Goal: Information Seeking & Learning: Learn about a topic

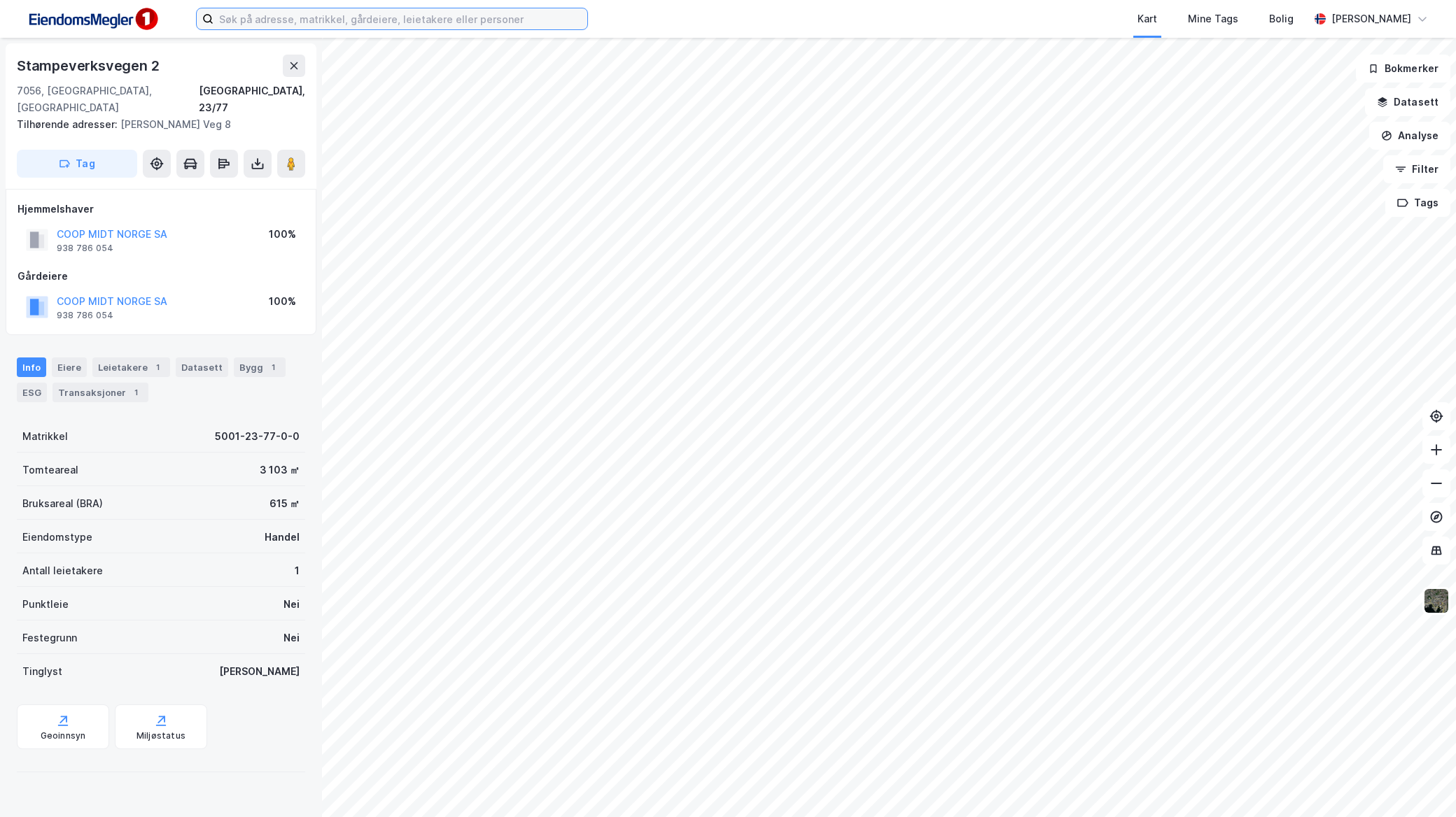
click at [362, 23] on input at bounding box center [400, 18] width 374 height 21
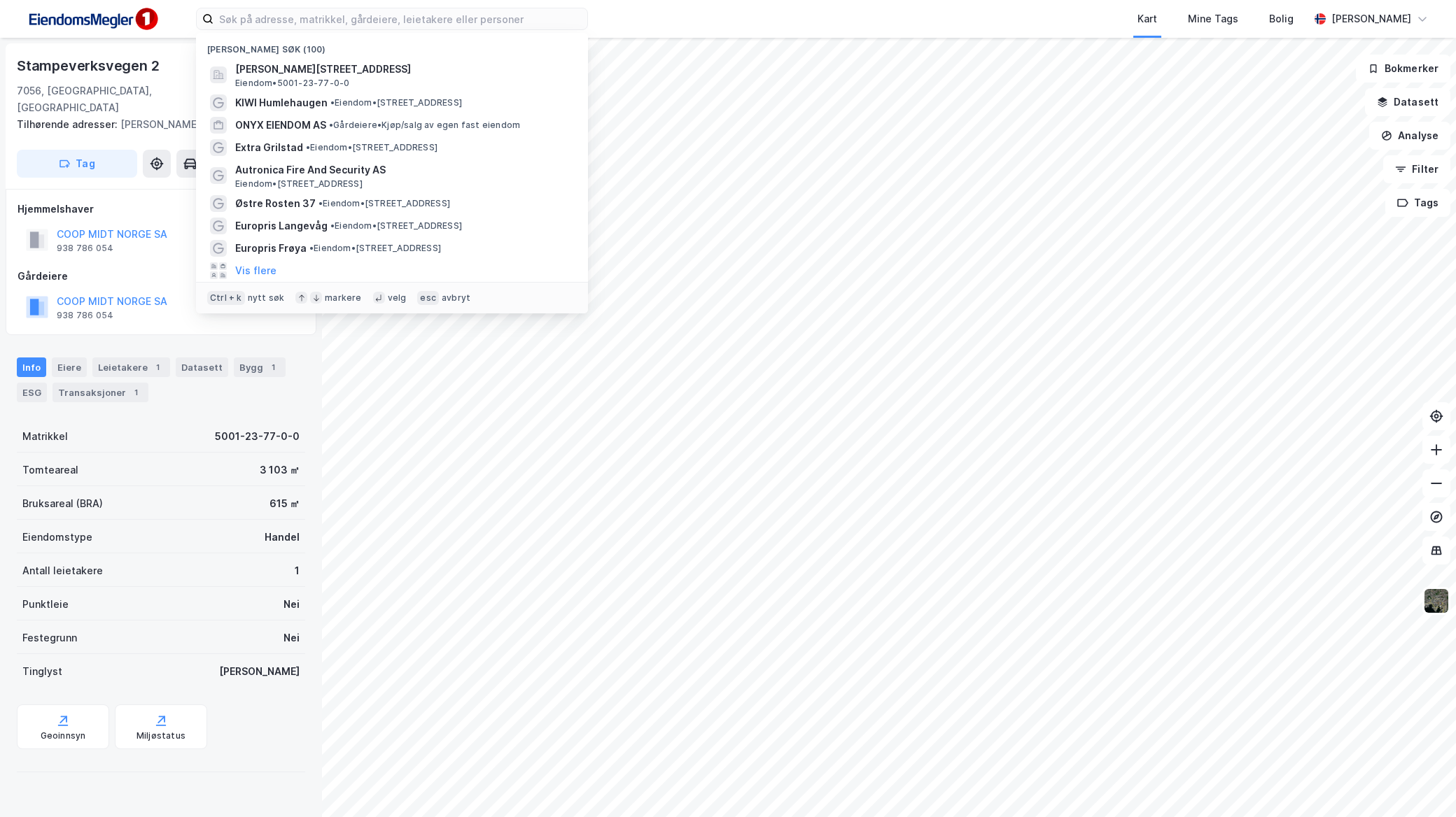
click at [411, 3] on div "Nylige søk (100) [PERSON_NAME][STREET_ADDRESS] Eiendom • 5001-23-77-0-0 KIWI Hu…" at bounding box center [728, 18] width 1456 height 38
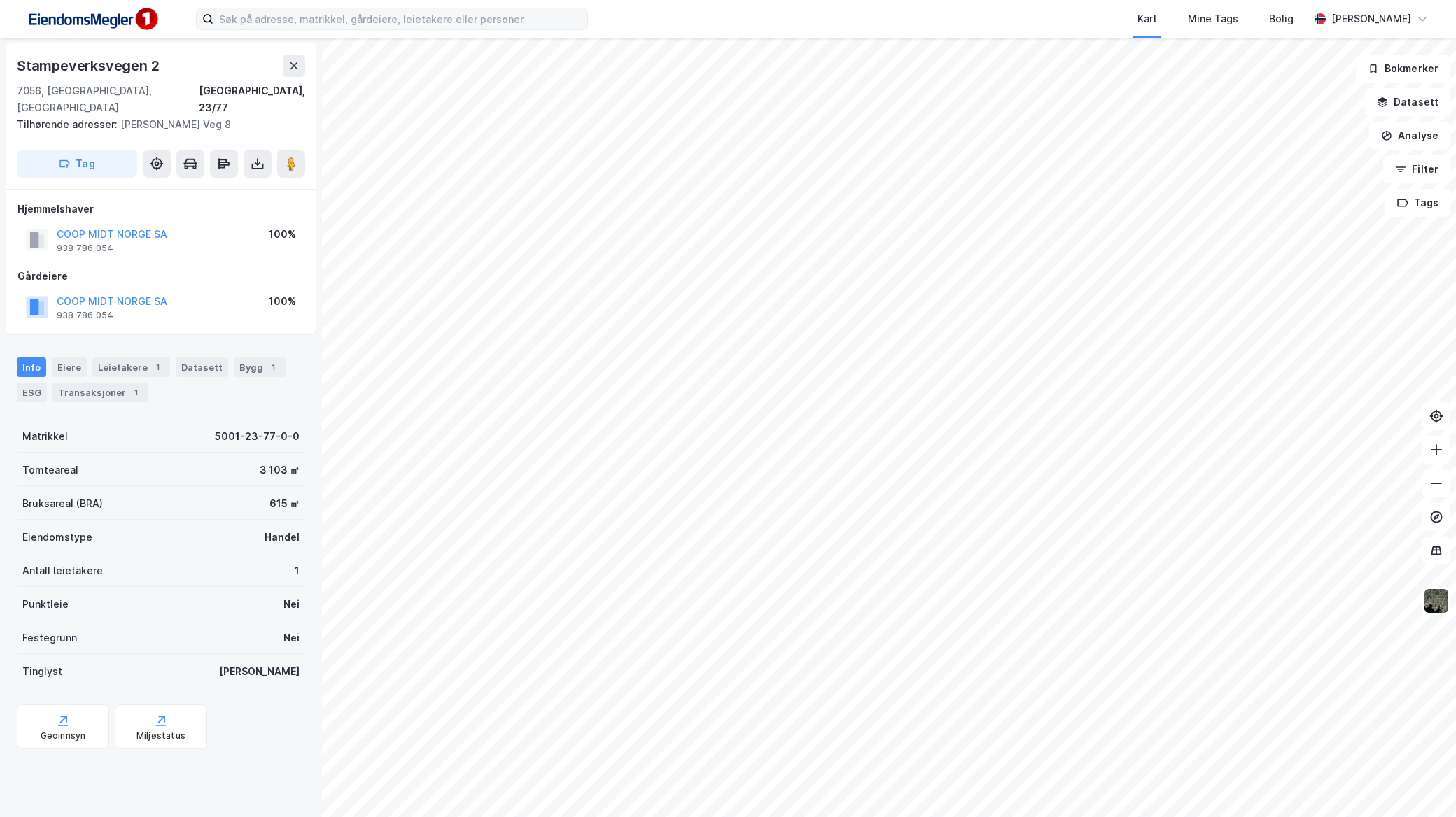
click at [411, 8] on label at bounding box center [391, 18] width 392 height 23
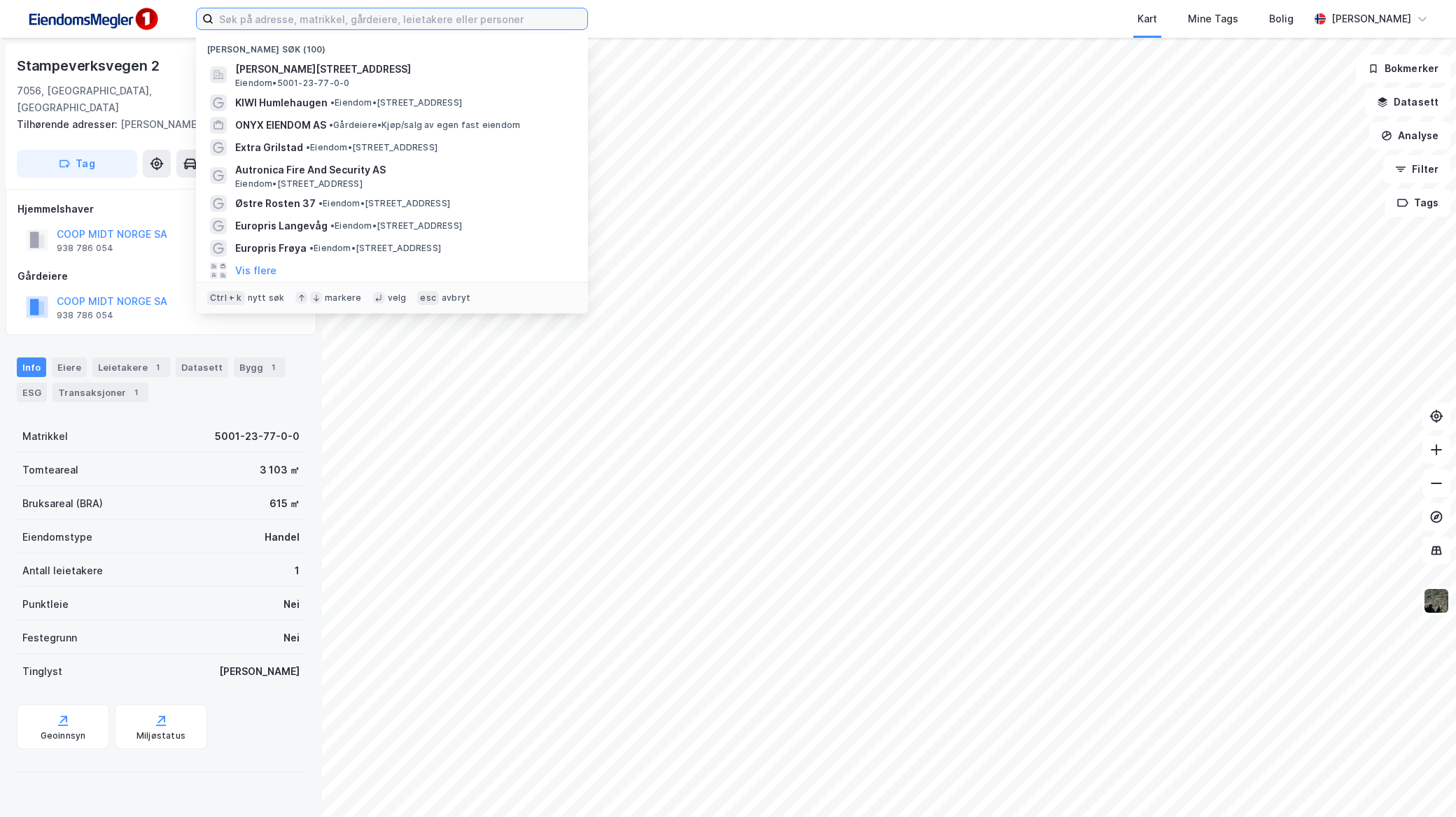
click at [411, 9] on input at bounding box center [400, 18] width 374 height 21
paste input "[STREET_ADDRESS]"
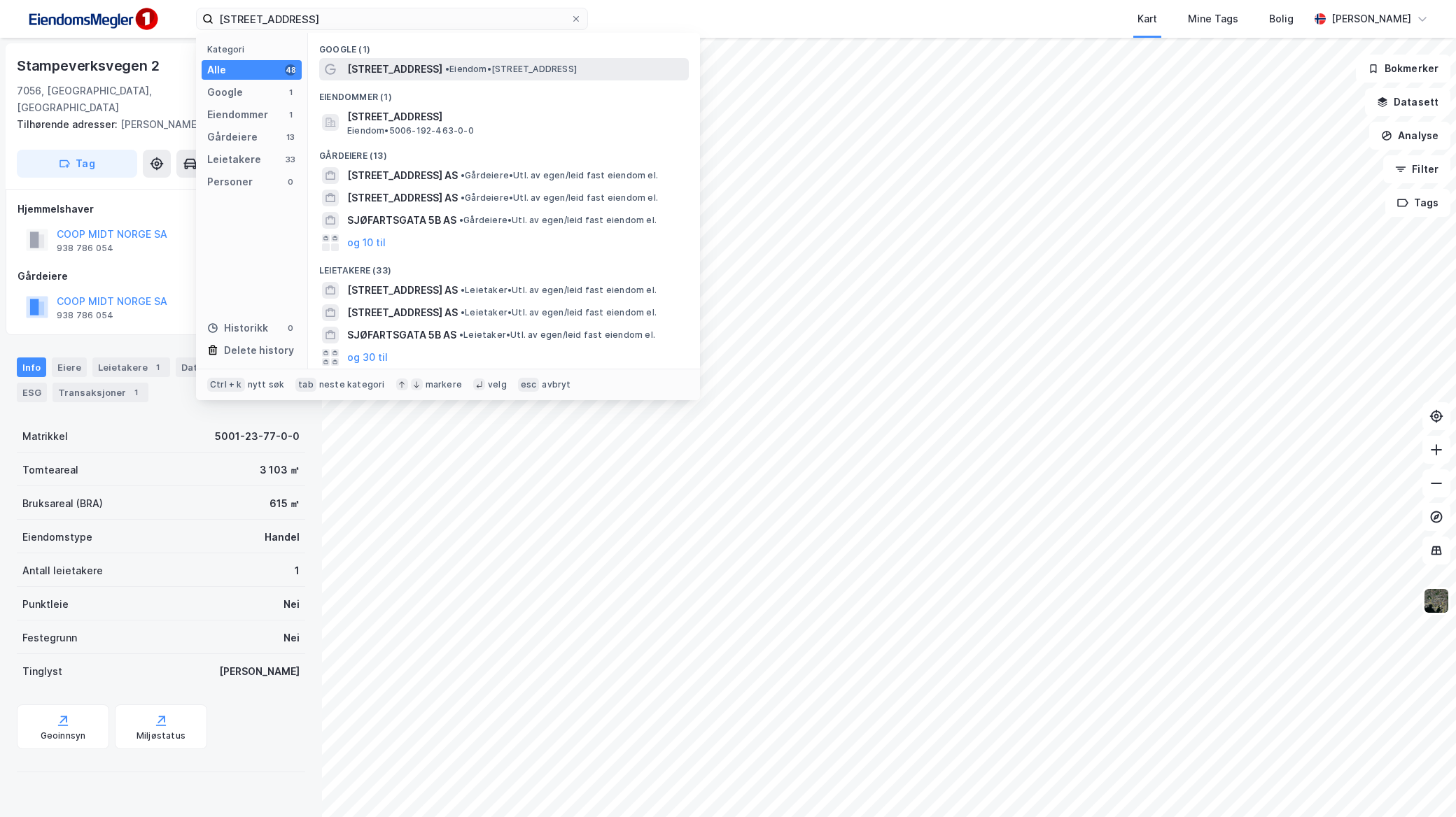
click at [388, 64] on span "[STREET_ADDRESS]" at bounding box center [395, 69] width 95 height 17
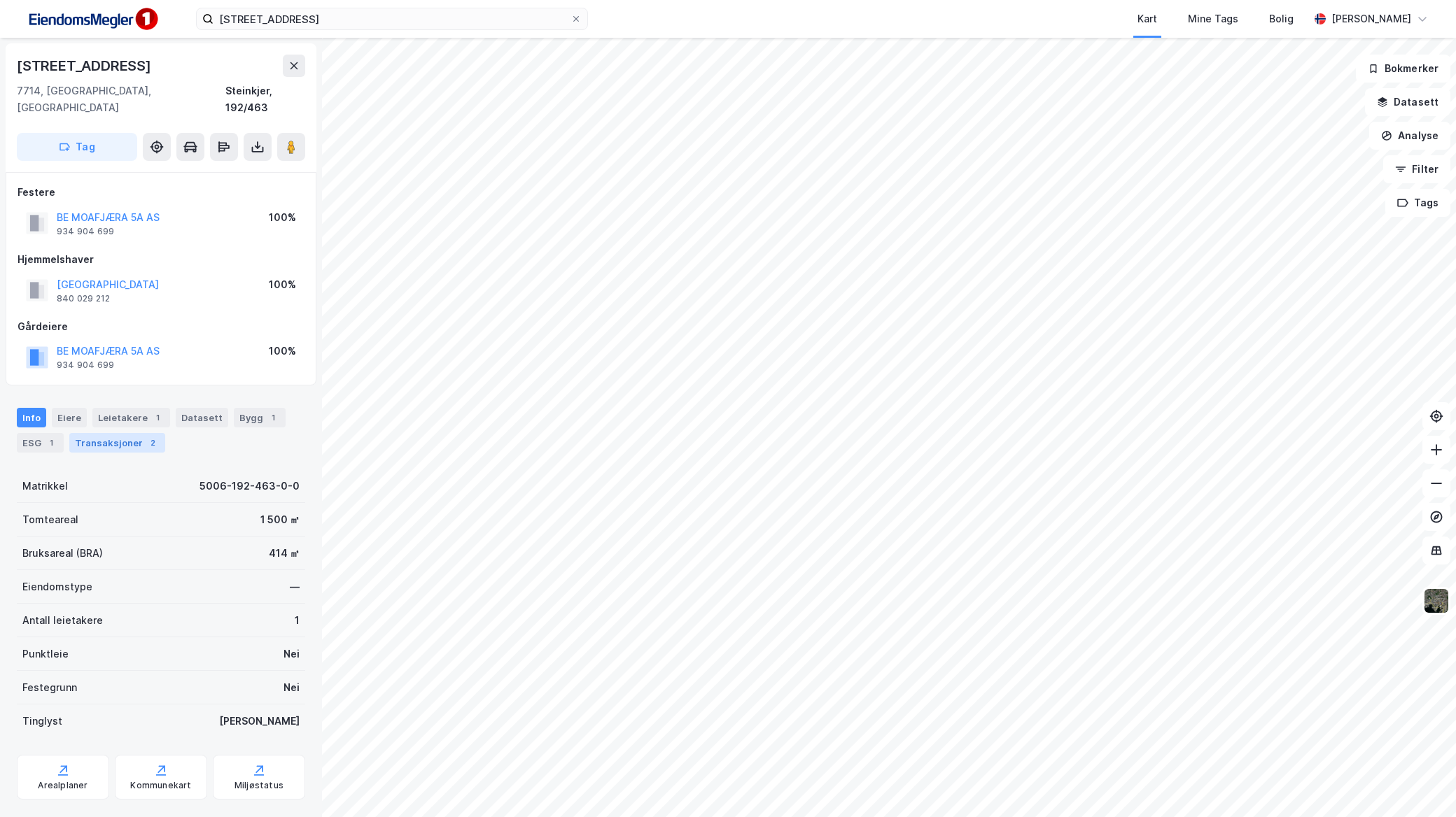
click at [112, 433] on div "Transaksjoner 2" at bounding box center [117, 442] width 96 height 19
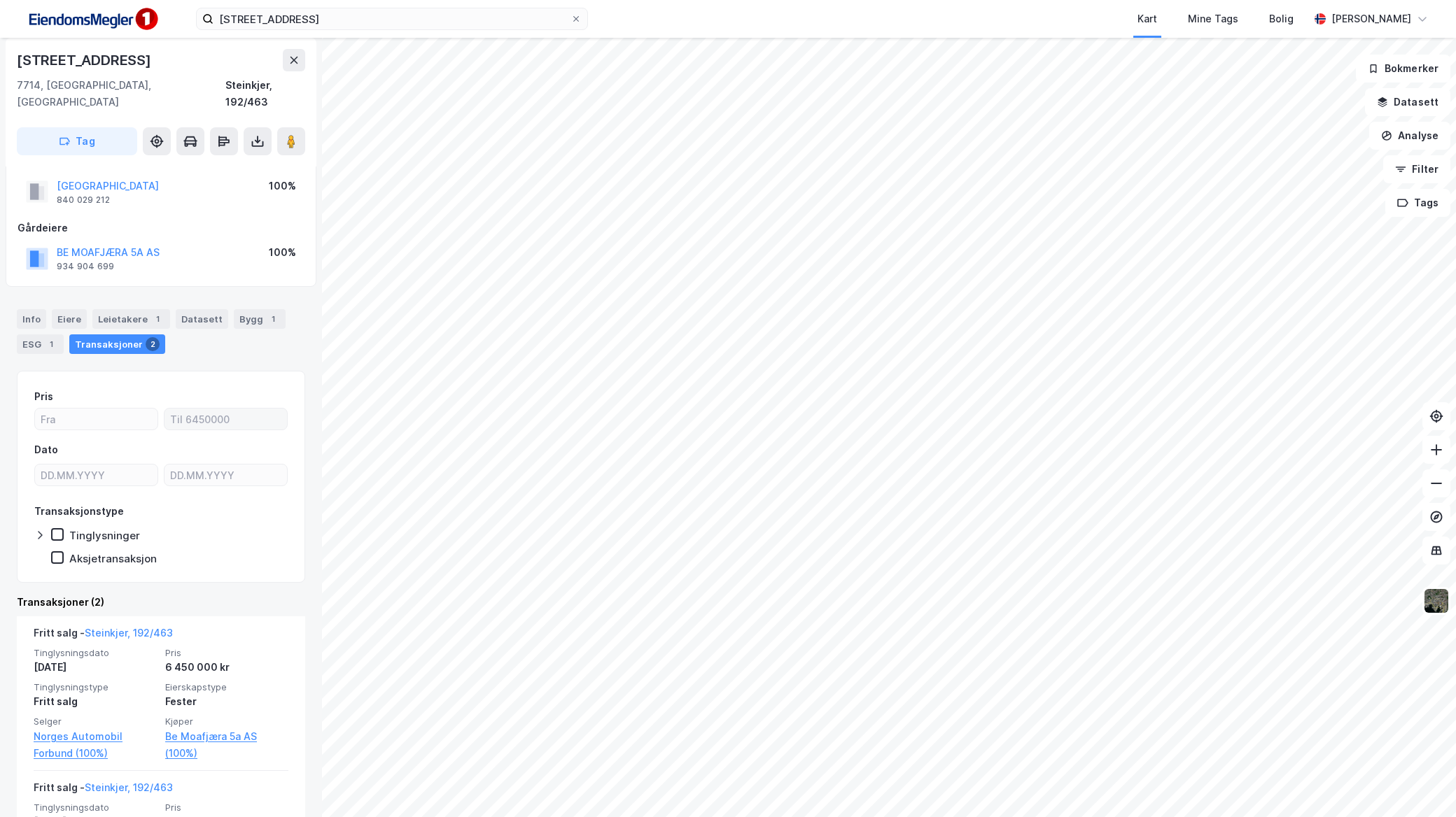
scroll to position [156, 0]
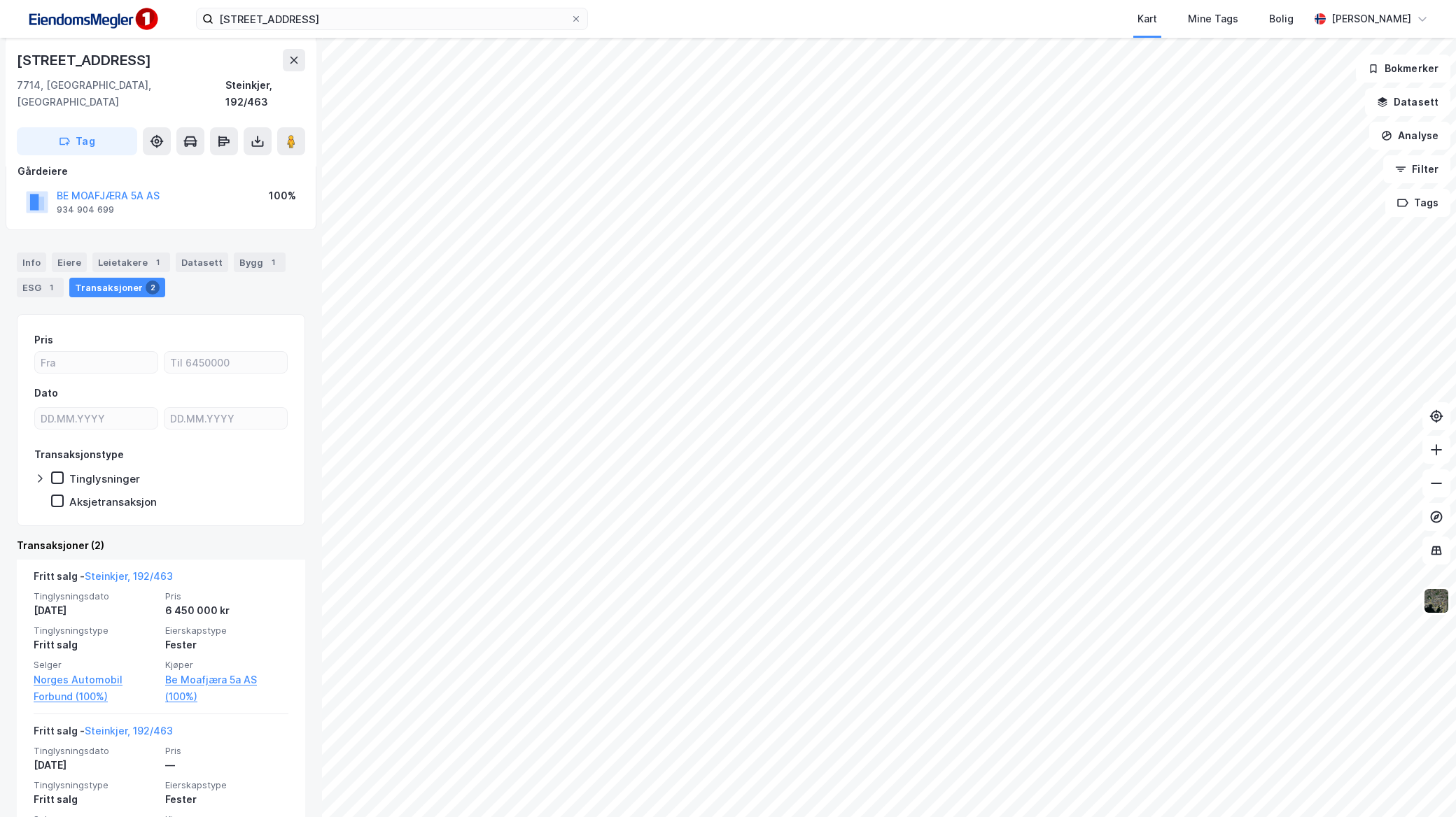
click at [324, 5] on div "[STREET_ADDRESS] Kart Mine Tags Bolig [PERSON_NAME]" at bounding box center [728, 18] width 1456 height 38
click at [328, 15] on input "[STREET_ADDRESS]" at bounding box center [391, 18] width 357 height 21
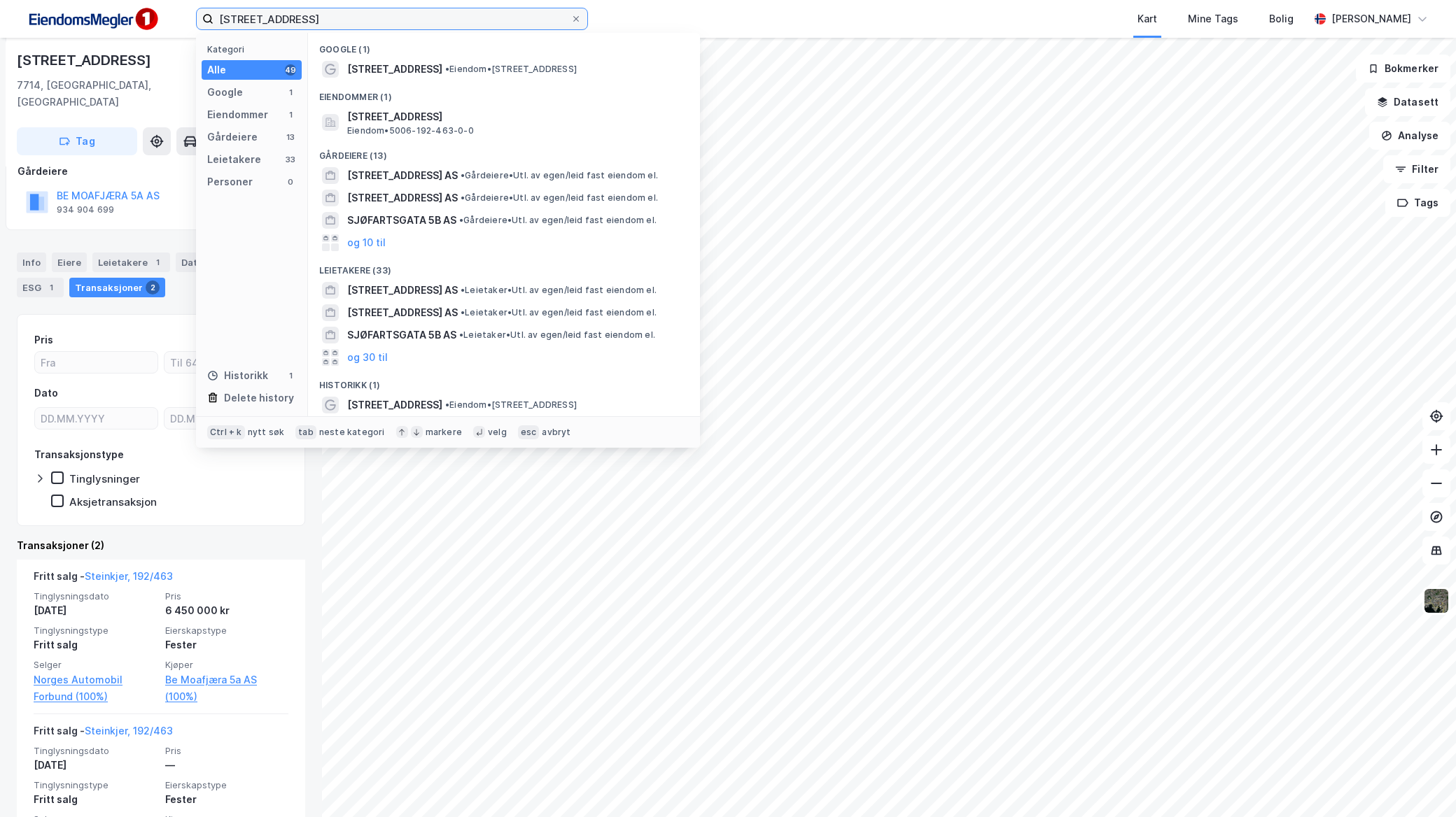
click at [329, 17] on input "[STREET_ADDRESS]" at bounding box center [391, 18] width 357 height 21
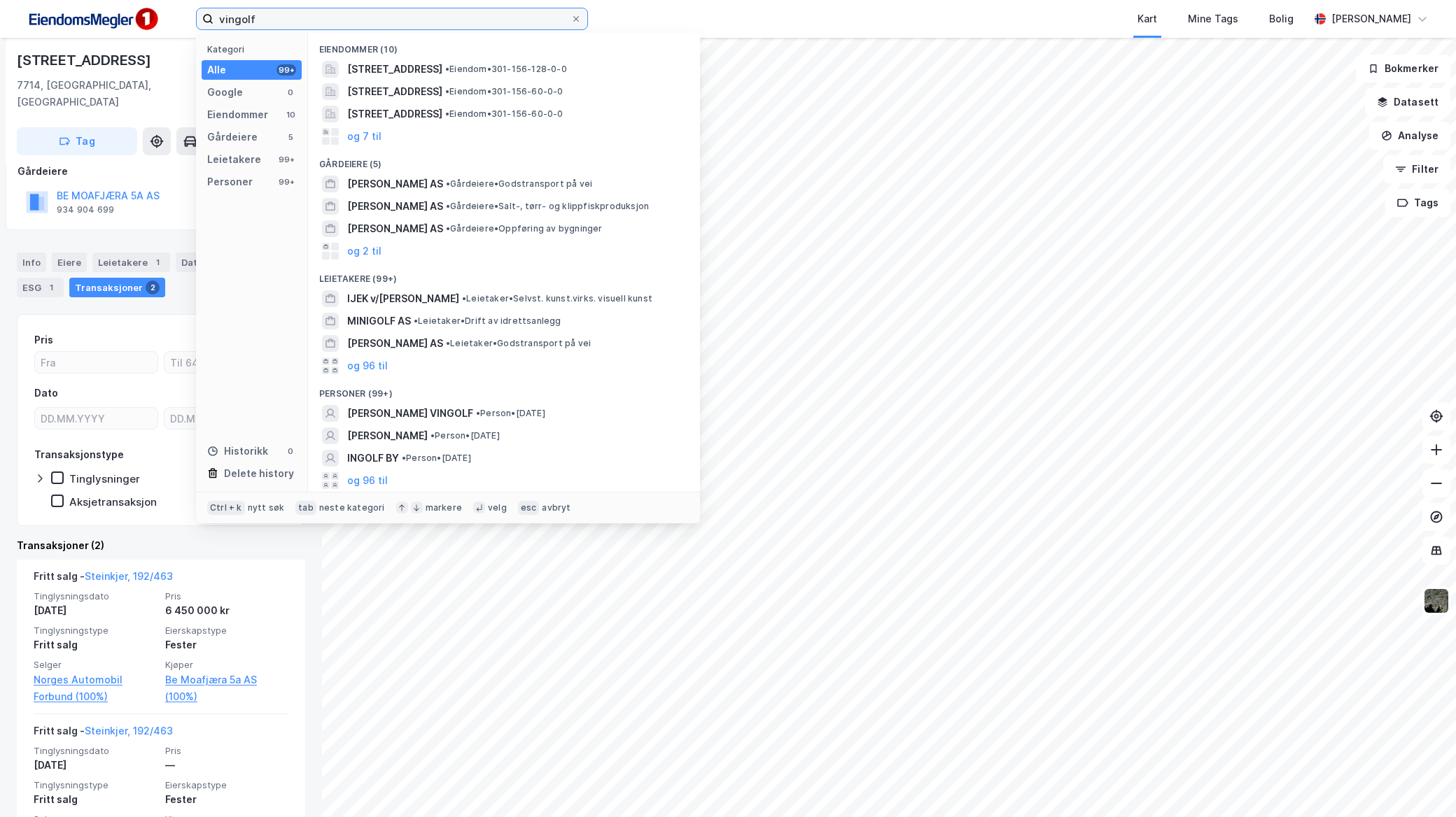
type input "vingolf"
